Goal: Book appointment/travel/reservation

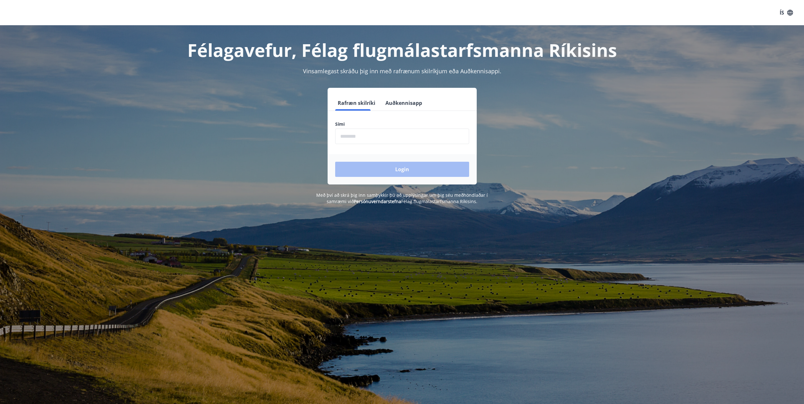
click at [384, 134] on input "phone" at bounding box center [402, 136] width 134 height 15
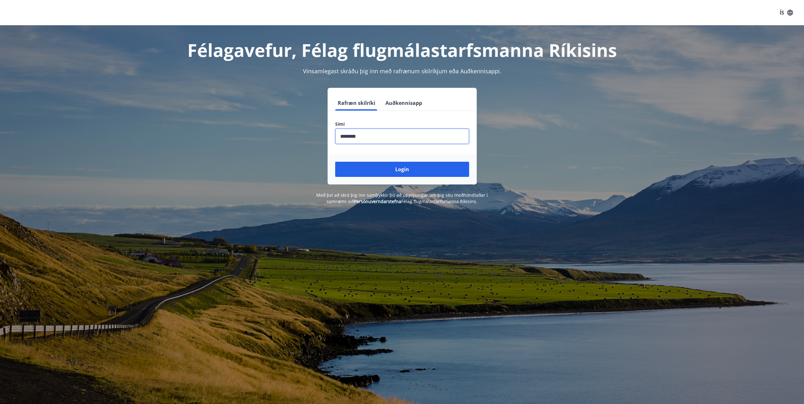
type input "********"
click at [335, 162] on button "Login" at bounding box center [402, 169] width 134 height 15
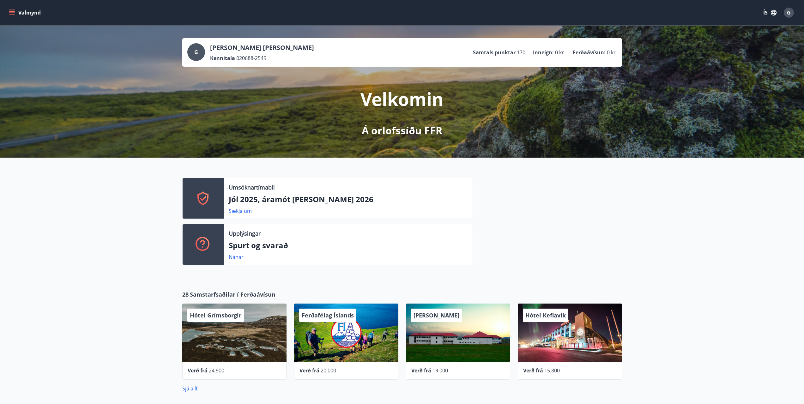
scroll to position [239, 0]
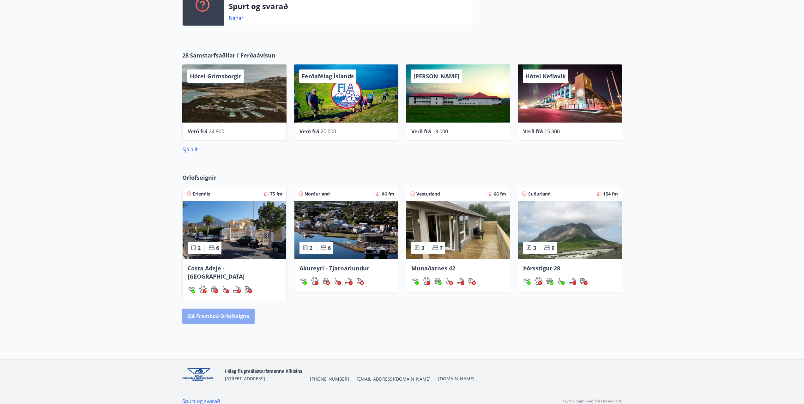
click at [218, 309] on button "Sjá framboð orlofseigna" at bounding box center [218, 316] width 72 height 15
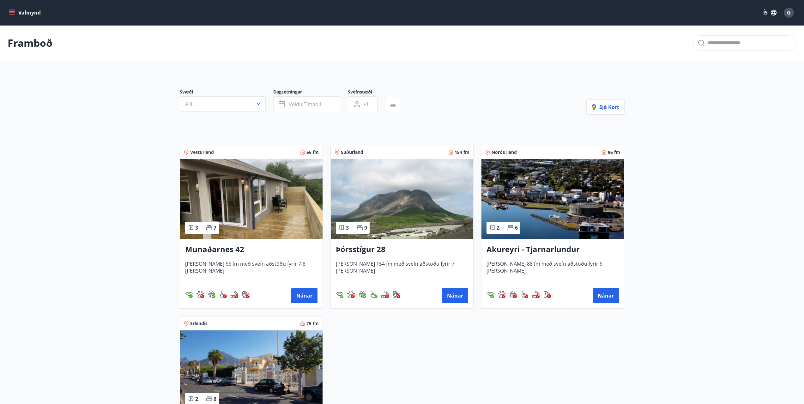
click at [406, 204] on img at bounding box center [402, 199] width 143 height 80
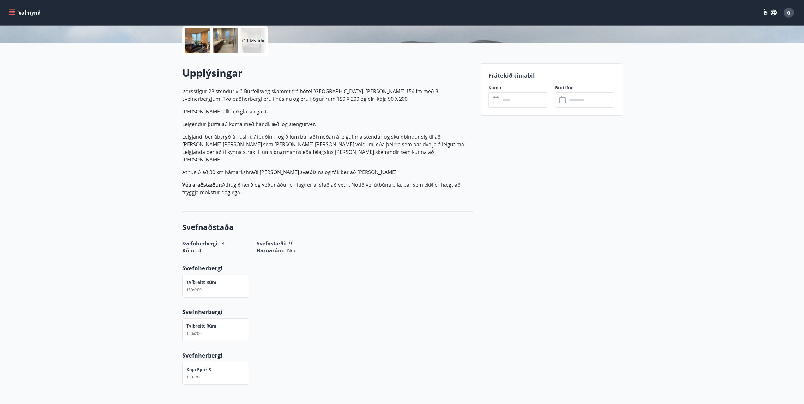
scroll to position [158, 0]
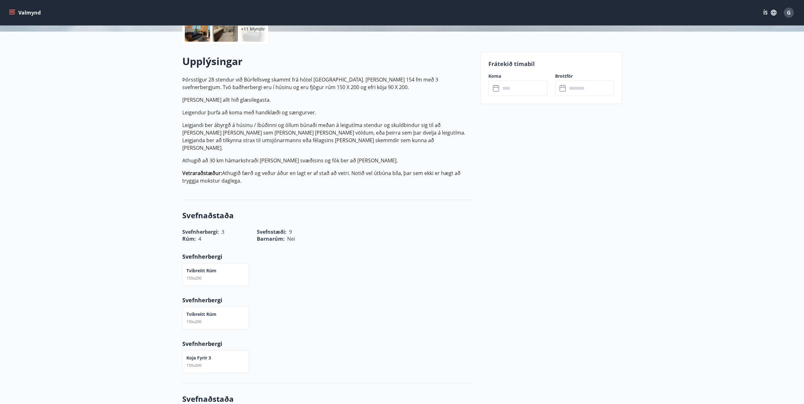
click at [511, 86] on input "text" at bounding box center [524, 88] width 47 height 15
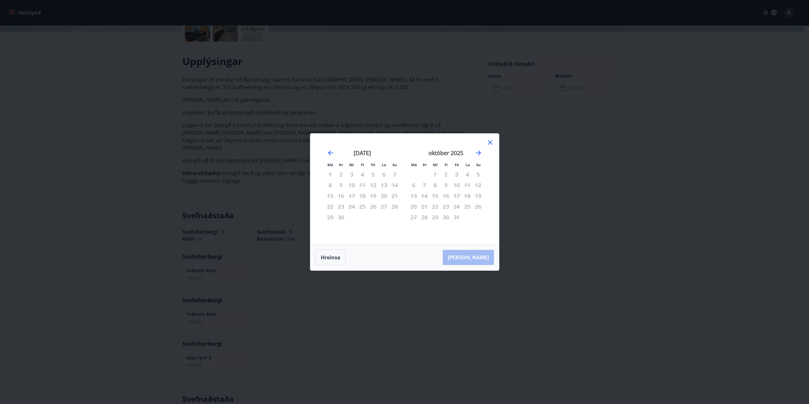
click at [482, 152] on div "október 2025" at bounding box center [445, 155] width 75 height 28
click at [479, 153] on icon "Move forward to switch to the next month." at bounding box center [478, 152] width 5 height 5
click at [576, 157] on div "Má Þr Mi Fi Fö La Su Má Þr Mi Fi Fö La Su [DATE] 1 2 3 4 5 6 7 8 9 10 11 12 13 …" at bounding box center [404, 202] width 809 height 404
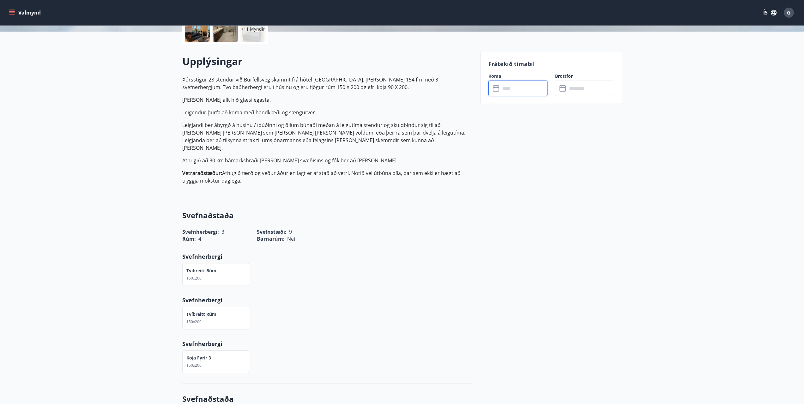
scroll to position [0, 0]
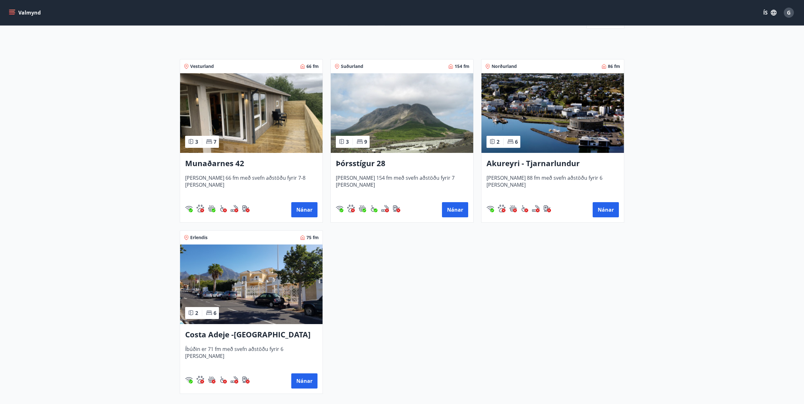
scroll to position [95, 0]
